Goal: Information Seeking & Learning: Learn about a topic

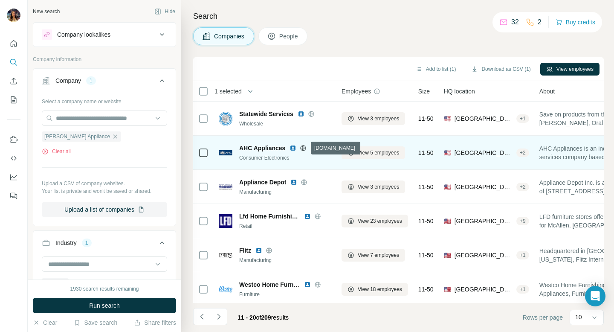
click at [302, 145] on icon at bounding box center [303, 148] width 7 height 7
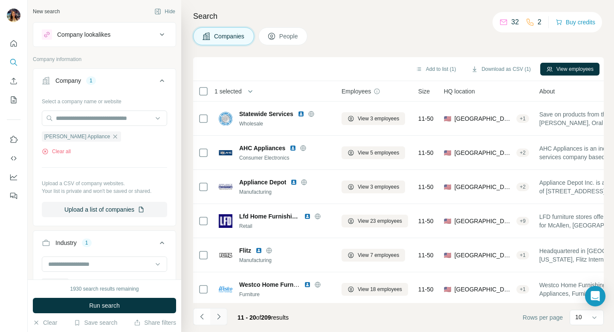
click at [218, 313] on icon "Navigate to next page" at bounding box center [218, 316] width 9 height 9
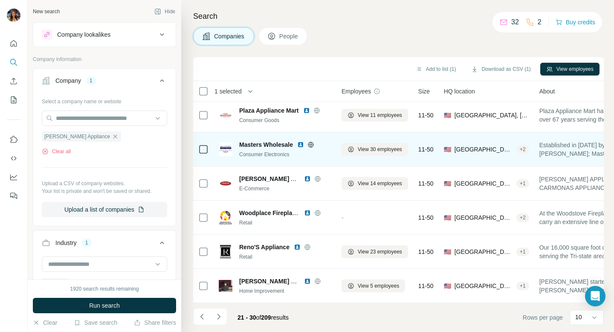
scroll to position [40, 0]
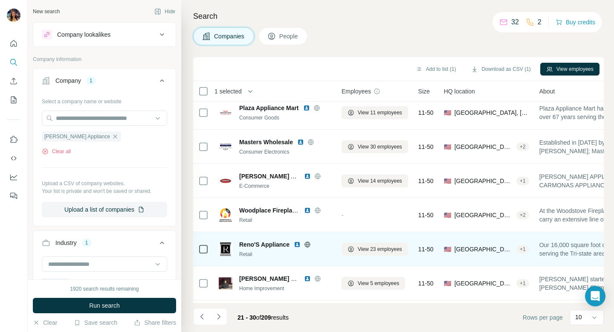
click at [307, 243] on icon at bounding box center [307, 244] width 7 height 7
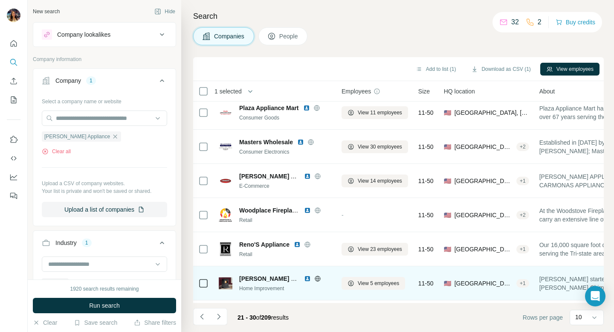
click at [317, 279] on icon at bounding box center [317, 278] width 7 height 7
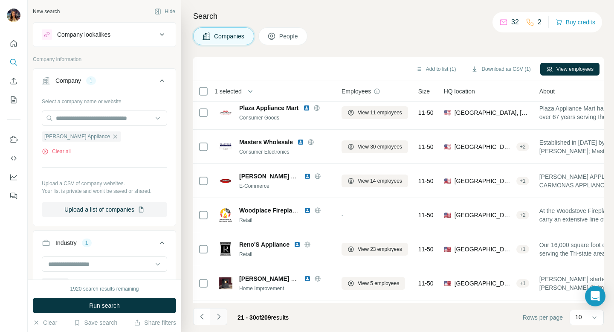
click at [218, 312] on icon "Navigate to next page" at bounding box center [218, 316] width 9 height 9
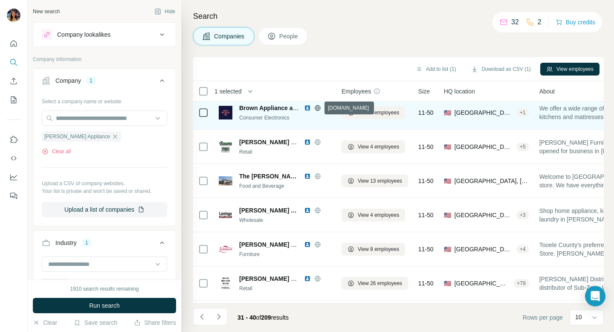
click at [319, 106] on icon at bounding box center [317, 107] width 7 height 7
click at [363, 110] on span "View 3 employees" at bounding box center [378, 113] width 41 height 8
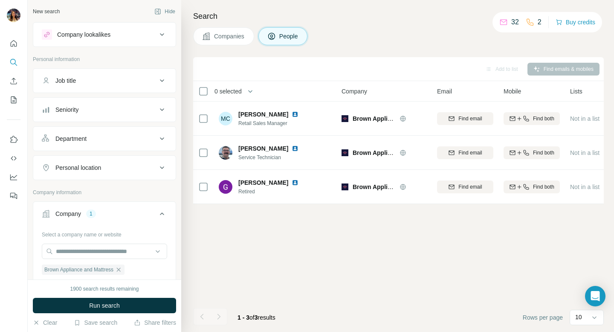
click at [231, 38] on span "Companies" at bounding box center [229, 36] width 31 height 9
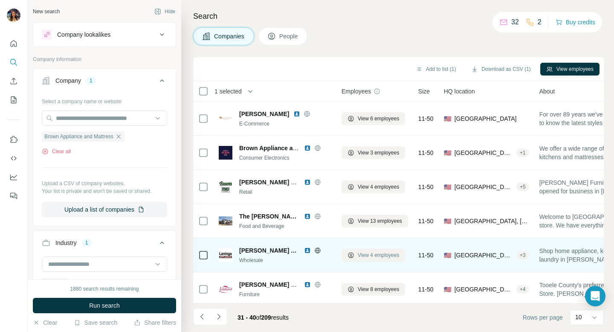
click at [375, 251] on span "View 4 employees" at bounding box center [378, 255] width 41 height 8
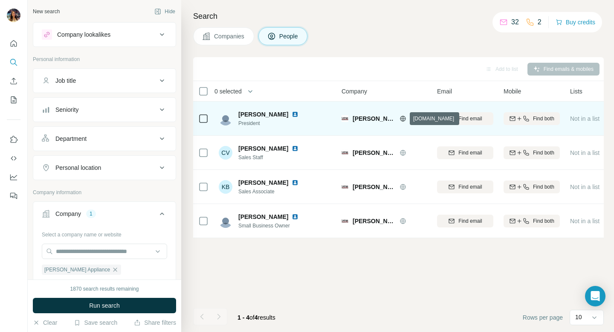
click at [401, 117] on icon at bounding box center [403, 118] width 7 height 7
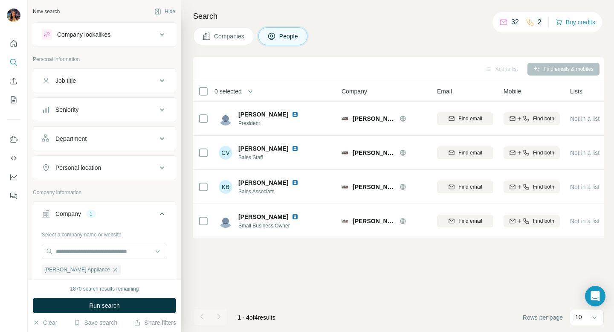
click at [219, 35] on span "Companies" at bounding box center [229, 36] width 31 height 9
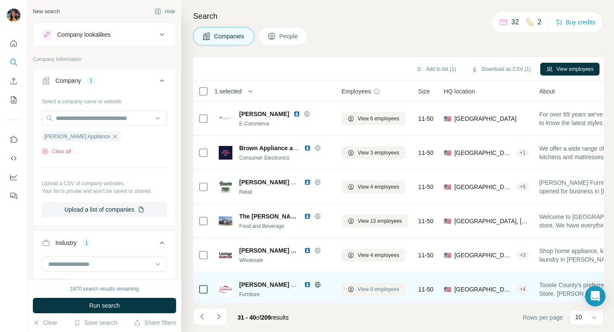
click at [372, 288] on span "View 8 employees" at bounding box center [378, 289] width 41 height 8
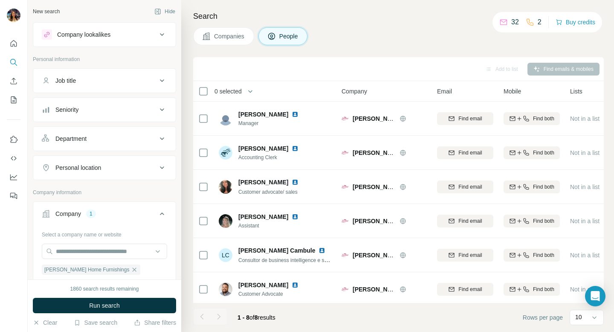
click at [219, 37] on span "Companies" at bounding box center [229, 36] width 31 height 9
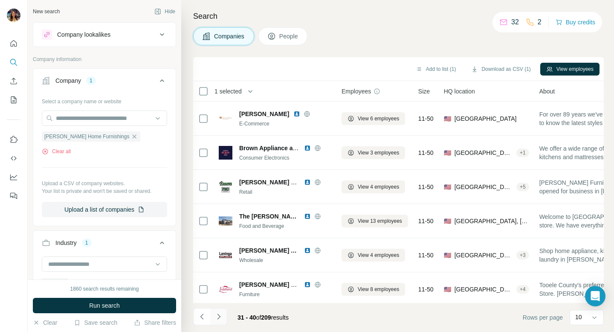
click at [218, 317] on icon "Navigate to next page" at bounding box center [218, 316] width 9 height 9
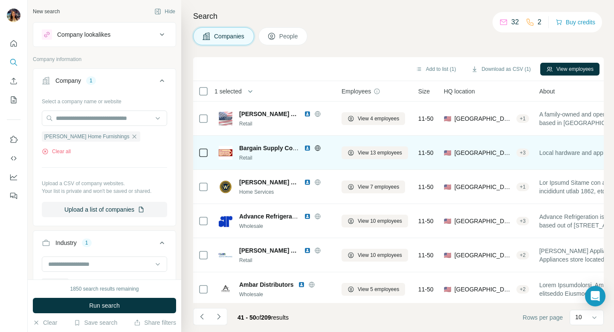
click at [316, 148] on icon at bounding box center [317, 148] width 7 height 7
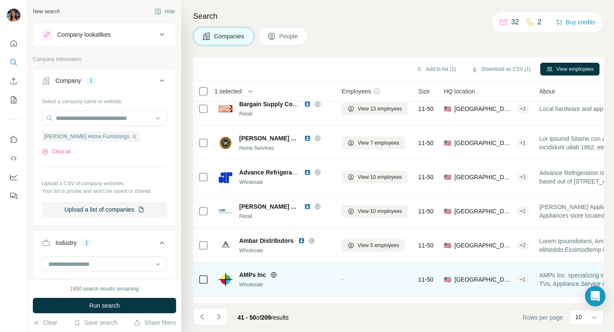
scroll to position [140, 0]
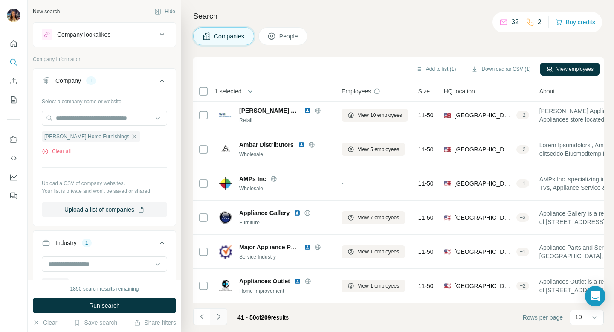
click at [221, 310] on button "Navigate to next page" at bounding box center [218, 316] width 17 height 17
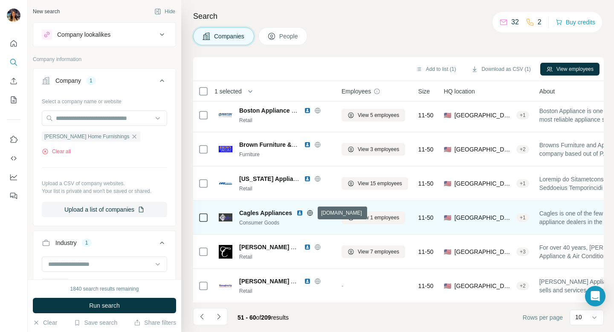
click at [310, 211] on icon at bounding box center [310, 213] width 2 height 6
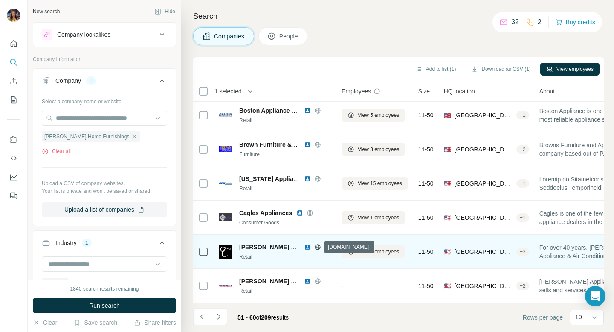
click at [320, 244] on icon at bounding box center [317, 246] width 7 height 7
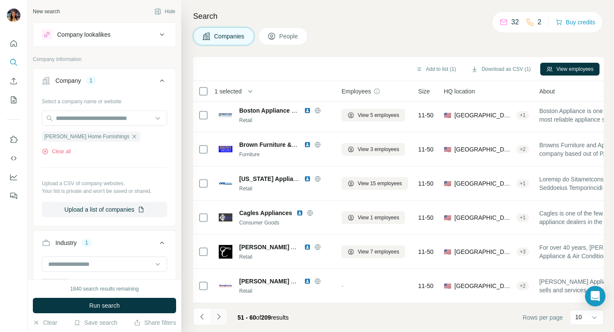
click at [218, 314] on icon "Navigate to next page" at bounding box center [218, 316] width 3 height 6
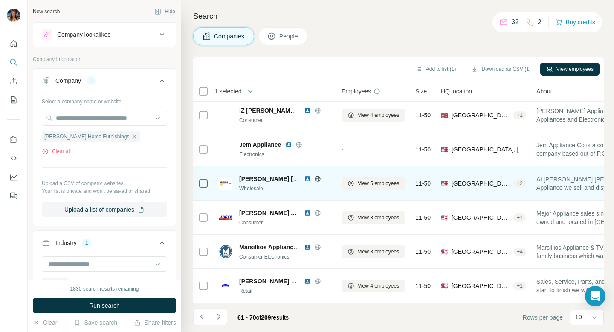
click at [318, 180] on icon at bounding box center [317, 178] width 7 height 7
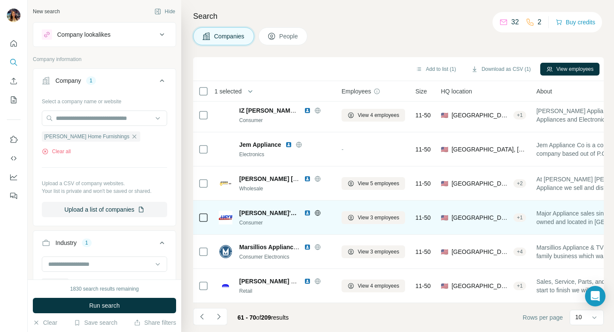
click at [316, 212] on icon at bounding box center [317, 213] width 2 height 6
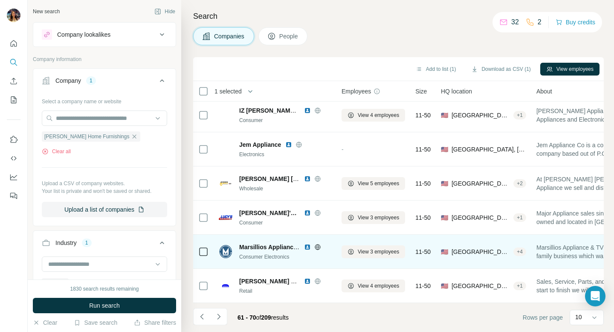
click at [316, 244] on icon at bounding box center [318, 247] width 6 height 6
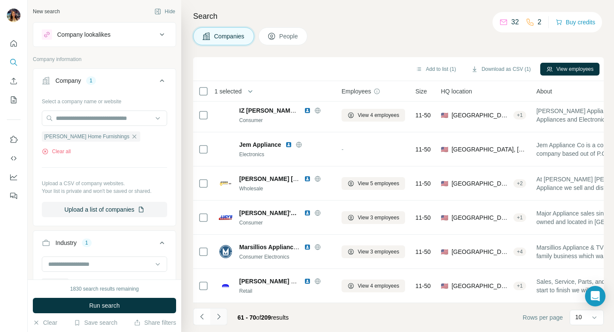
click at [218, 316] on icon "Navigate to next page" at bounding box center [218, 316] width 9 height 9
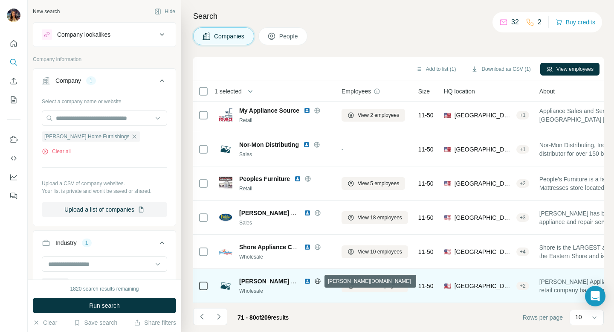
click at [319, 281] on icon at bounding box center [318, 281] width 6 height 0
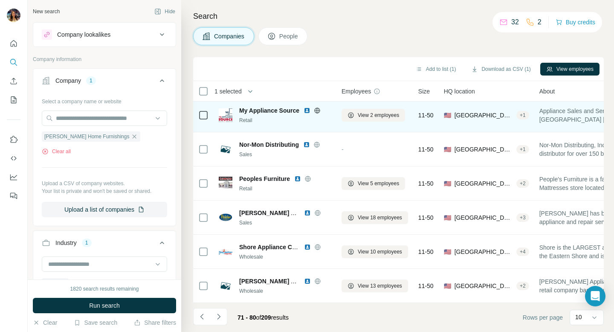
click at [307, 112] on img at bounding box center [307, 110] width 7 height 7
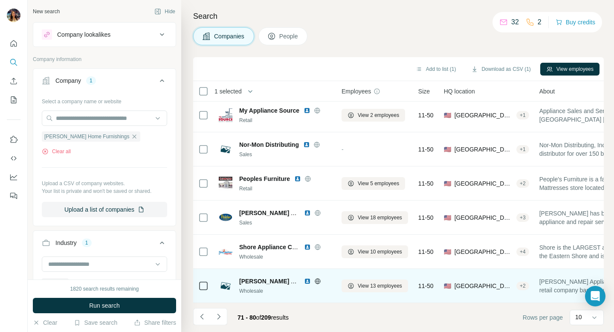
click at [305, 280] on img at bounding box center [307, 281] width 7 height 7
